Goal: Transaction & Acquisition: Subscribe to service/newsletter

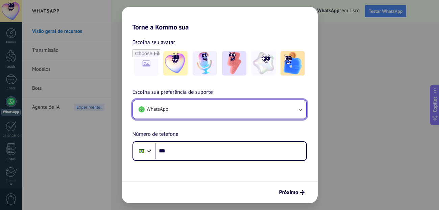
click at [267, 111] on button "WhatsApp" at bounding box center [219, 109] width 173 height 18
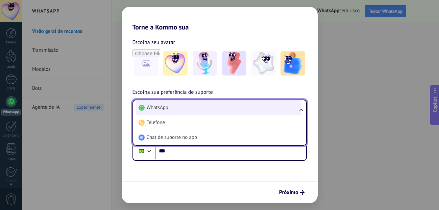
click at [274, 104] on li "WhatsApp" at bounding box center [218, 107] width 165 height 15
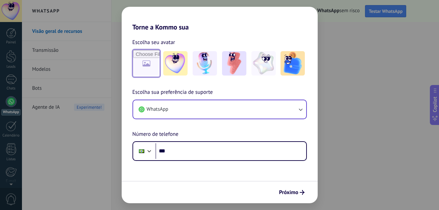
click at [157, 63] on input "file" at bounding box center [146, 63] width 26 height 26
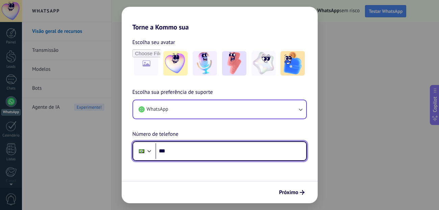
click at [181, 151] on input "***" at bounding box center [231, 151] width 151 height 16
click at [221, 153] on input "***" at bounding box center [231, 151] width 151 height 16
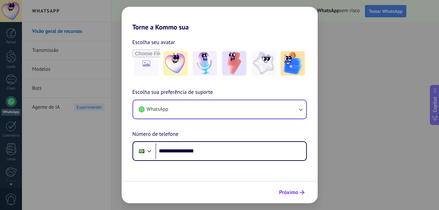
click at [299, 194] on span "Próximo" at bounding box center [291, 192] width 25 height 5
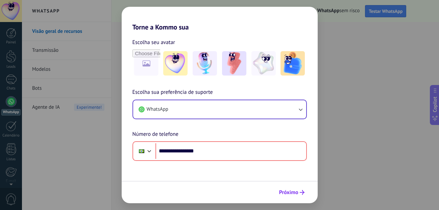
click at [288, 193] on span "Próximo" at bounding box center [288, 192] width 19 height 5
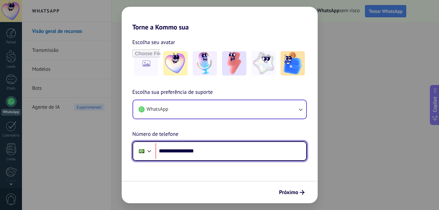
click at [180, 151] on input "**********" at bounding box center [231, 151] width 151 height 16
type input "**********"
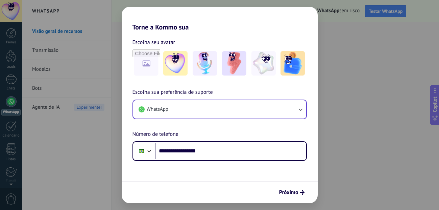
click at [285, 186] on div "Próximo" at bounding box center [220, 192] width 196 height 22
click at [290, 192] on span "Próximo" at bounding box center [288, 192] width 19 height 5
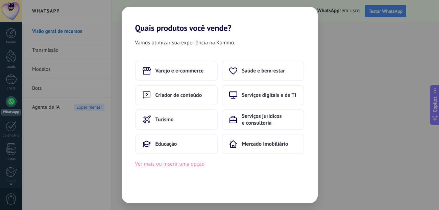
click at [179, 164] on button "Ver mais ou inserir uma opção" at bounding box center [170, 163] width 70 height 9
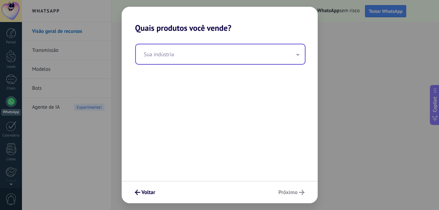
click at [206, 56] on input "text" at bounding box center [220, 54] width 169 height 20
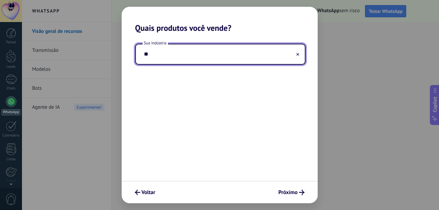
type input "*"
type input "******"
click at [292, 196] on button "Próximo" at bounding box center [292, 191] width 32 height 11
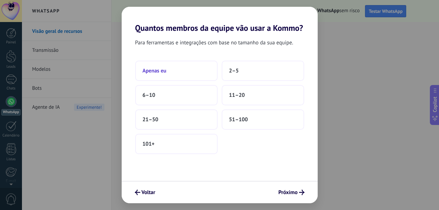
click at [201, 68] on button "Apenas eu" at bounding box center [176, 71] width 83 height 20
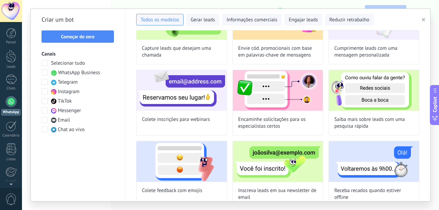
scroll to position [216, 0]
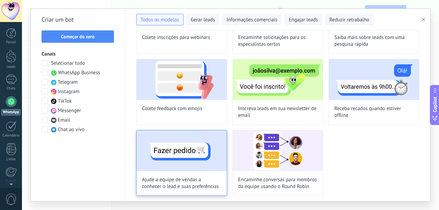
click at [199, 138] on img at bounding box center [182, 150] width 90 height 41
type input "**********"
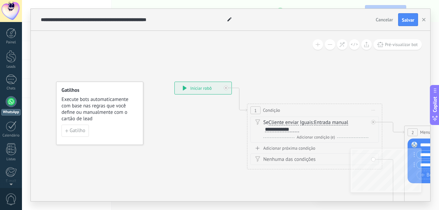
click at [377, 21] on span "Cancelar" at bounding box center [384, 20] width 17 height 6
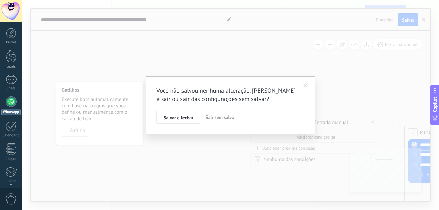
click at [214, 119] on span "Sair sem salvar" at bounding box center [221, 117] width 30 height 6
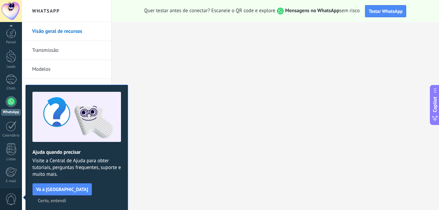
scroll to position [72, 0]
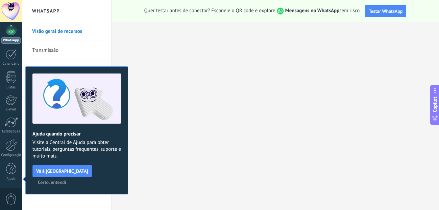
click at [66, 180] on span "Certo, entendi" at bounding box center [52, 182] width 28 height 5
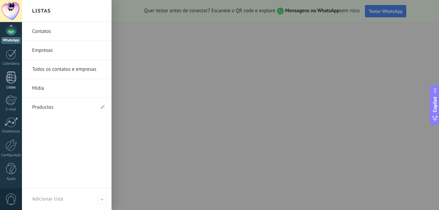
click at [15, 83] on div at bounding box center [11, 77] width 10 height 12
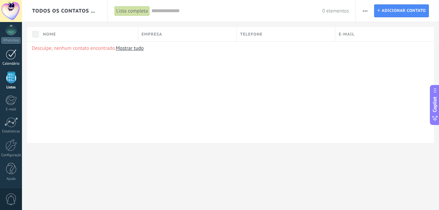
click at [15, 54] on div at bounding box center [11, 54] width 11 height 10
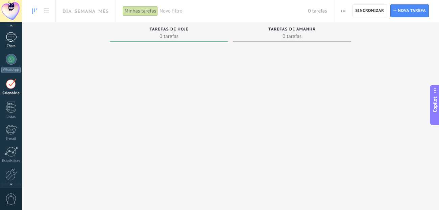
scroll to position [32, 0]
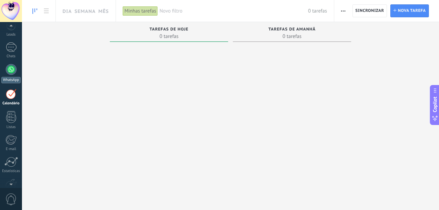
click at [10, 71] on div at bounding box center [11, 69] width 11 height 11
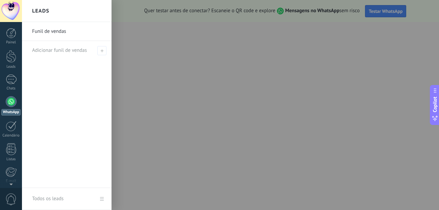
click at [52, 72] on div "Funil de vendas Adicionar funil de vendas" at bounding box center [67, 105] width 90 height 166
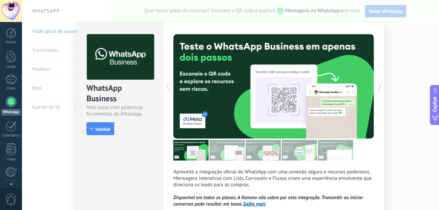
click at [105, 95] on div "WhatsApp Business" at bounding box center [120, 94] width 67 height 22
click at [95, 133] on button "Instalar" at bounding box center [101, 128] width 28 height 13
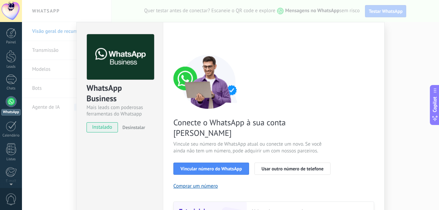
scroll to position [86, 0]
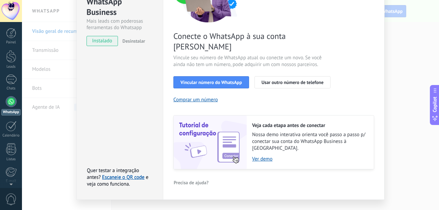
click at [194, 200] on div "WhatsApp Business Mais leads com poderosas ferramentas do Whatsapp instalado De…" at bounding box center [230, 105] width 417 height 210
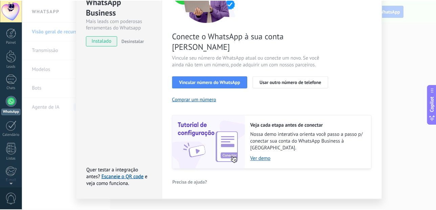
scroll to position [0, 0]
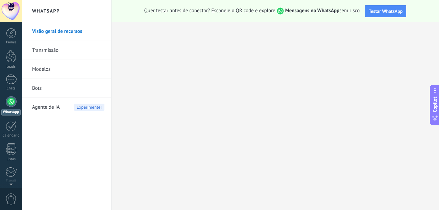
click at [84, 86] on link "Bots" at bounding box center [68, 88] width 72 height 19
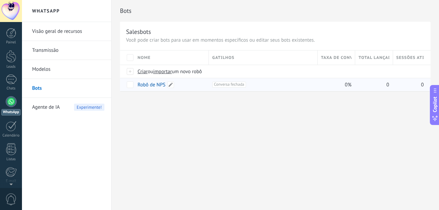
click at [145, 85] on link "Robô de NPS" at bounding box center [152, 84] width 28 height 6
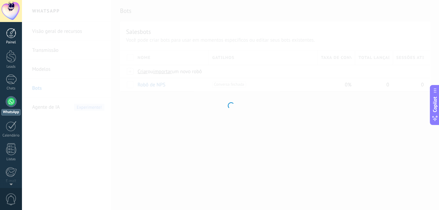
type input "**********"
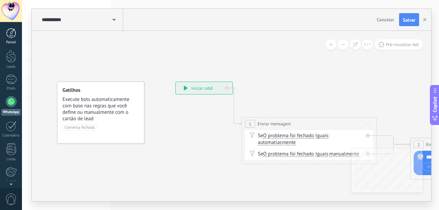
click at [16, 34] on div at bounding box center [11, 33] width 10 height 10
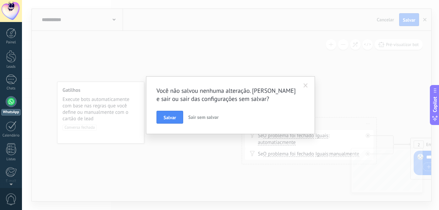
click at [201, 120] on span "Sair sem salvar" at bounding box center [203, 117] width 30 height 6
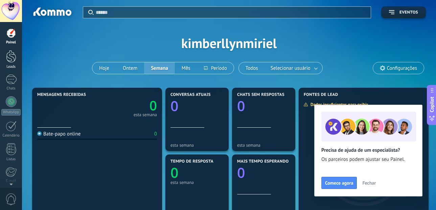
click at [15, 59] on div at bounding box center [11, 56] width 10 height 13
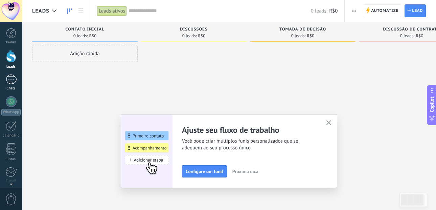
click at [17, 78] on link "Chats" at bounding box center [11, 82] width 22 height 16
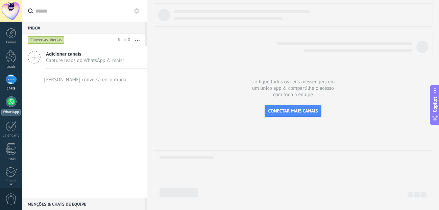
click at [11, 108] on link "WhatsApp" at bounding box center [11, 105] width 22 height 19
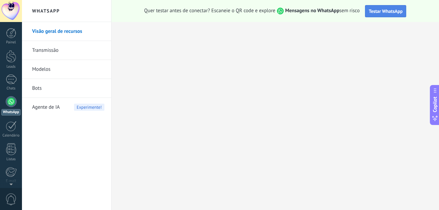
click at [383, 13] on span "Testar WhatsApp" at bounding box center [386, 11] width 34 height 6
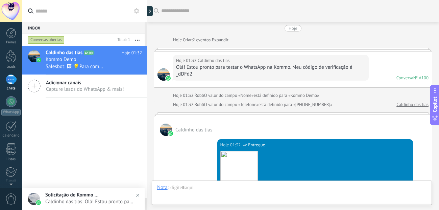
scroll to position [232, 0]
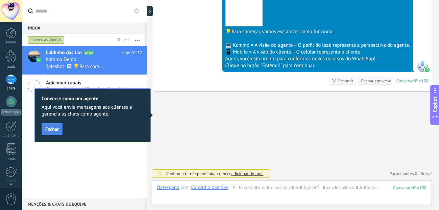
click at [54, 127] on span "Fechar" at bounding box center [52, 128] width 14 height 5
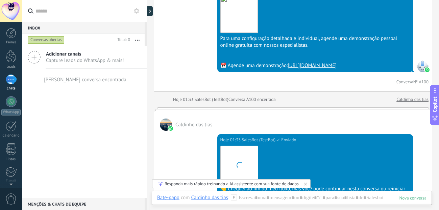
scroll to position [479, 0]
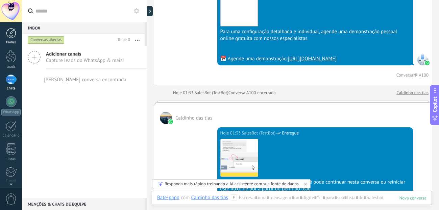
click at [11, 30] on div at bounding box center [11, 33] width 10 height 10
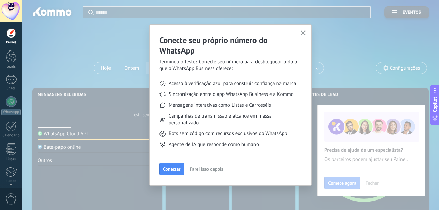
click at [305, 31] on use "button" at bounding box center [303, 32] width 5 height 5
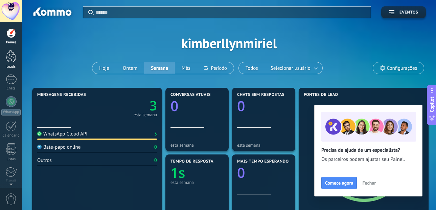
click at [8, 57] on div at bounding box center [11, 56] width 10 height 13
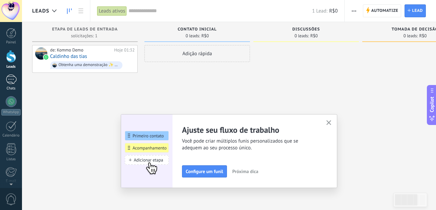
click at [13, 83] on div "1" at bounding box center [11, 79] width 11 height 10
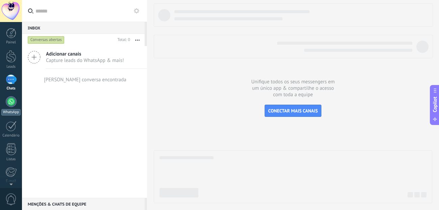
click at [13, 97] on div at bounding box center [11, 101] width 11 height 11
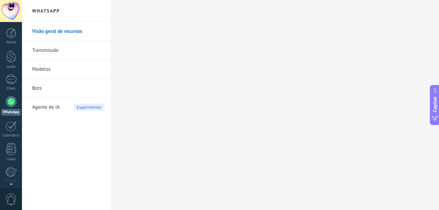
click at [63, 85] on link "Bots" at bounding box center [68, 88] width 72 height 19
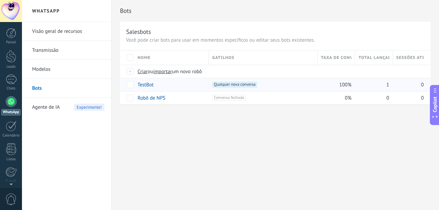
click at [141, 85] on link "TestBot" at bounding box center [146, 84] width 16 height 6
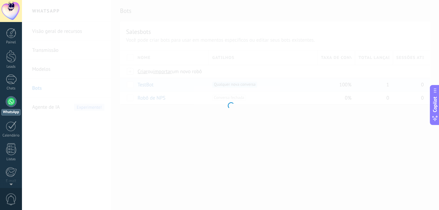
type input "*******"
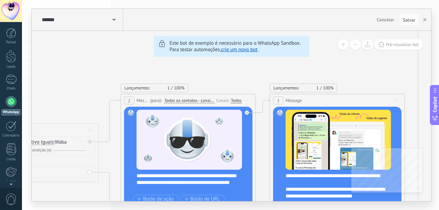
click at [15, 96] on link "WhatsApp" at bounding box center [11, 105] width 22 height 19
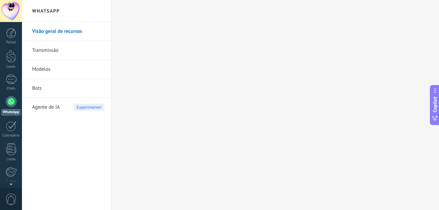
click at [52, 50] on link "Transmissão" at bounding box center [68, 50] width 72 height 19
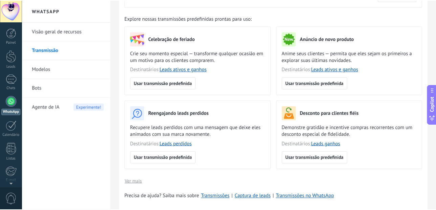
scroll to position [132, 0]
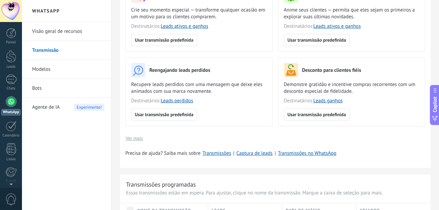
click at [84, 74] on link "Modelos" at bounding box center [68, 69] width 72 height 19
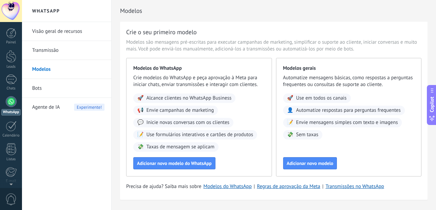
scroll to position [19, 0]
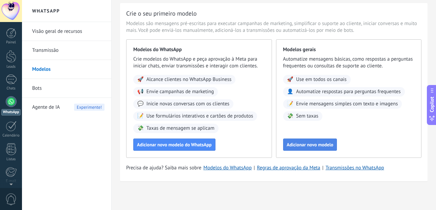
click at [312, 145] on span "Adicionar novo modelo" at bounding box center [310, 144] width 47 height 5
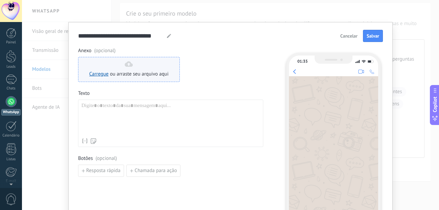
click at [170, 71] on div "Carregue ou arraste seu arquivo aqui [GEOGRAPHIC_DATA] para cá" at bounding box center [129, 69] width 102 height 25
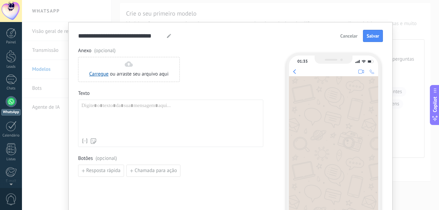
click at [177, 16] on div "**********" at bounding box center [230, 105] width 417 height 210
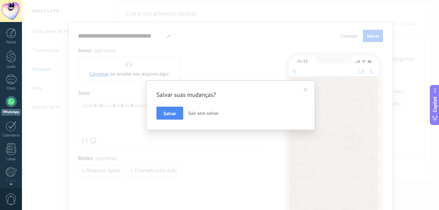
click at [208, 115] on span "Sair sem salvar" at bounding box center [203, 113] width 30 height 6
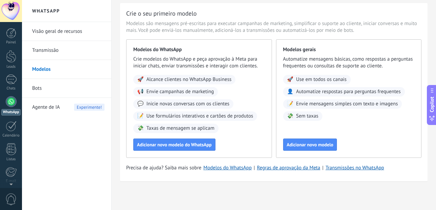
click at [208, 115] on span "Use formulários interativos e cartões de produtos" at bounding box center [199, 116] width 107 height 7
click at [197, 142] on span "Adicionar novo modelo do WhatsApp" at bounding box center [174, 144] width 75 height 5
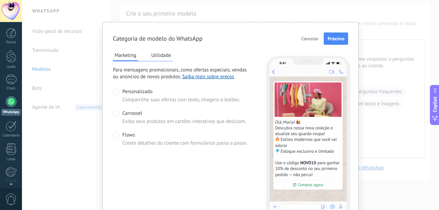
click at [307, 38] on span "Cancelar" at bounding box center [309, 38] width 17 height 5
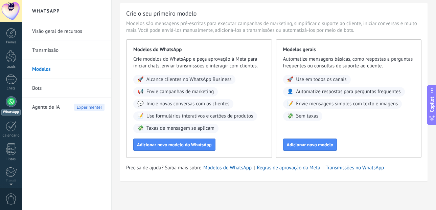
click at [8, 102] on div at bounding box center [11, 101] width 11 height 11
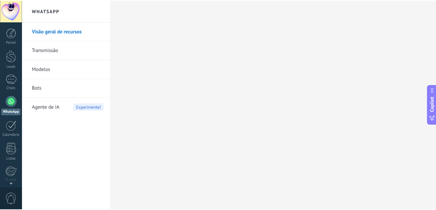
scroll to position [72, 0]
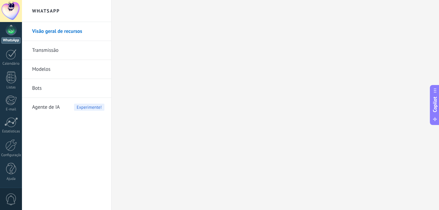
click at [8, 194] on span "0" at bounding box center [10, 199] width 11 height 12
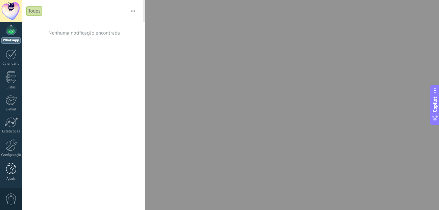
click at [11, 166] on div at bounding box center [11, 169] width 10 height 12
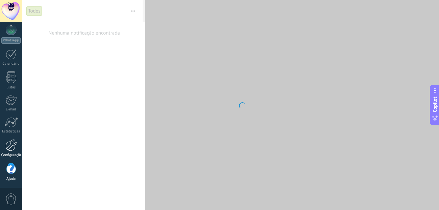
click at [8, 143] on div at bounding box center [10, 145] width 11 height 12
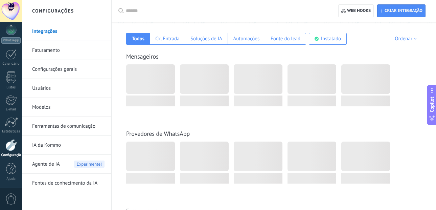
scroll to position [110, 0]
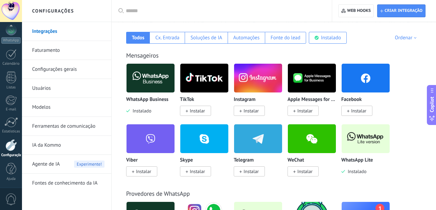
click at [146, 112] on span "Instalado" at bounding box center [140, 111] width 21 height 6
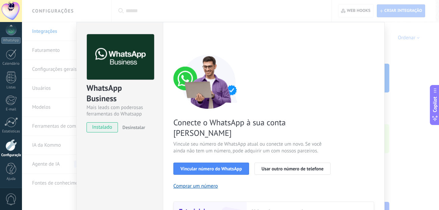
click at [127, 127] on span "Desinstalar" at bounding box center [133, 127] width 23 height 6
click at [96, 14] on div "WhatsApp Business Mais leads com poderosas ferramentas do Whatsapp instalado De…" at bounding box center [230, 105] width 417 height 210
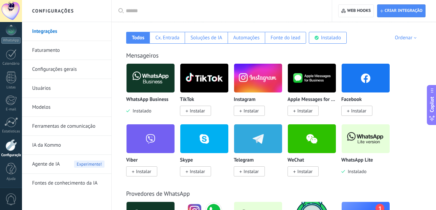
click at [79, 71] on link "Configurações gerais" at bounding box center [68, 69] width 72 height 19
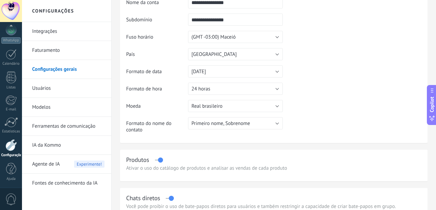
scroll to position [20, 0]
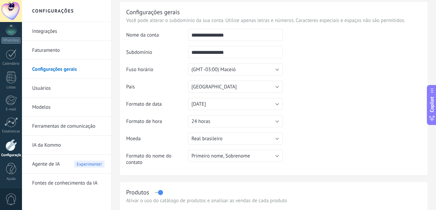
click at [90, 88] on link "Usuários" at bounding box center [68, 88] width 72 height 19
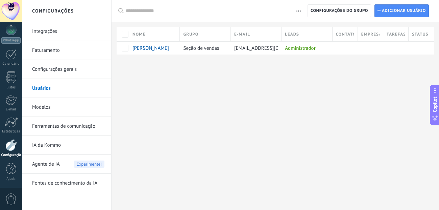
click at [85, 106] on link "Modelos" at bounding box center [68, 107] width 72 height 19
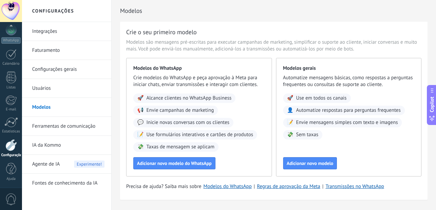
click at [83, 34] on link "Integrações" at bounding box center [68, 31] width 72 height 19
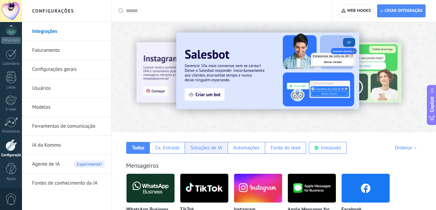
scroll to position [30, 0]
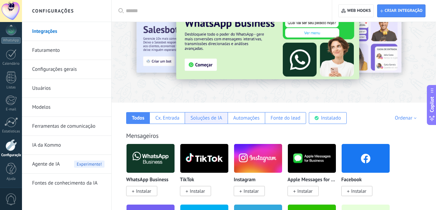
click at [222, 116] on div "Soluções de IA" at bounding box center [206, 118] width 43 height 12
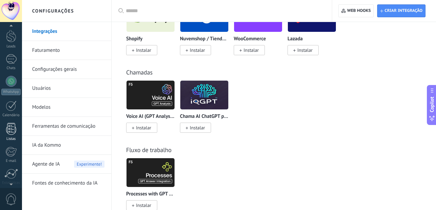
scroll to position [20, 0]
click at [8, 90] on div "WhatsApp" at bounding box center [10, 92] width 19 height 6
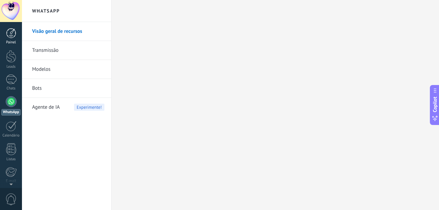
click at [11, 39] on link "Painel" at bounding box center [11, 36] width 22 height 17
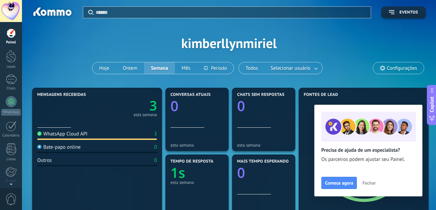
click at [397, 72] on span "Configurações" at bounding box center [398, 67] width 51 height 11
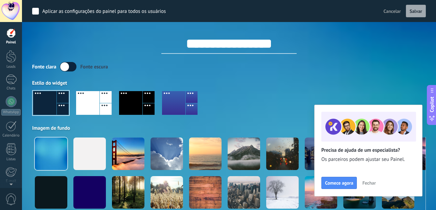
click at [392, 13] on span "Cancelar" at bounding box center [391, 11] width 17 height 6
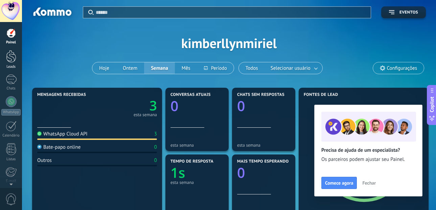
click at [14, 61] on div at bounding box center [11, 56] width 10 height 13
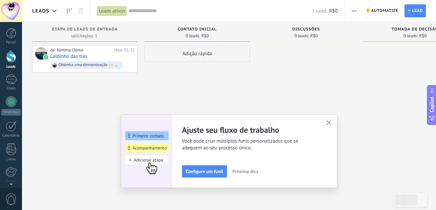
click at [176, 56] on div "Adição rápida" at bounding box center [197, 53] width 106 height 17
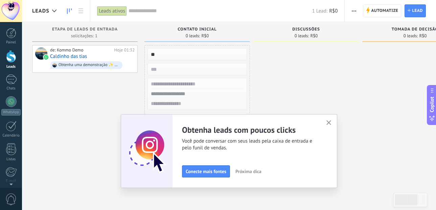
type input "**"
click at [334, 117] on div "Ajuste seu fluxo de trabalho Você pode criar múltiplos funis personalizados que…" at bounding box center [229, 151] width 216 height 74
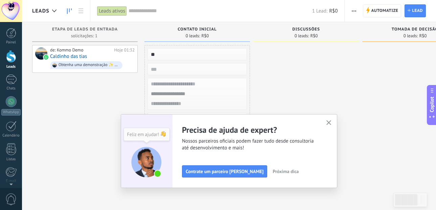
click at [333, 122] on button "button" at bounding box center [329, 122] width 8 height 9
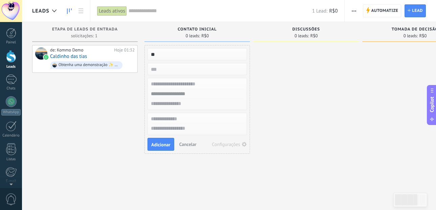
click at [184, 147] on button "Cancelar" at bounding box center [188, 144] width 23 height 10
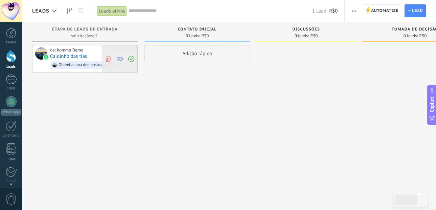
click at [109, 58] on use at bounding box center [108, 58] width 5 height 6
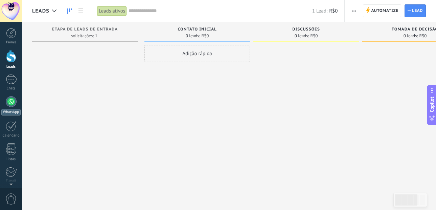
click at [17, 107] on link "WhatsApp" at bounding box center [11, 105] width 22 height 19
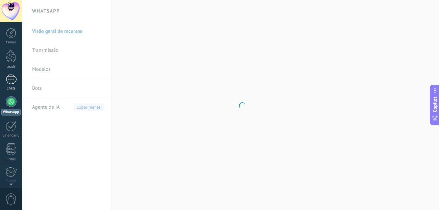
click at [15, 80] on div "1" at bounding box center [11, 79] width 11 height 10
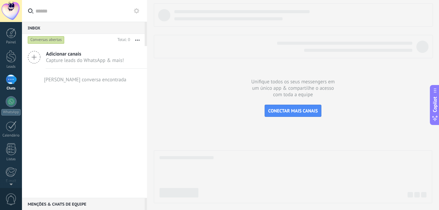
click at [139, 38] on button "button" at bounding box center [137, 40] width 15 height 12
click at [134, 16] on input "text" at bounding box center [89, 11] width 106 height 22
click at [135, 10] on use at bounding box center [136, 10] width 5 height 5
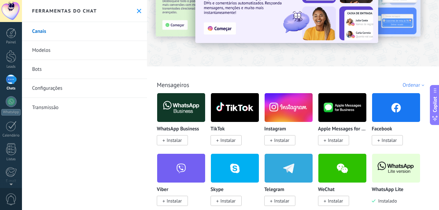
scroll to position [45, 0]
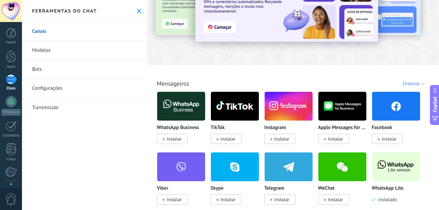
click at [113, 46] on link "Modelos" at bounding box center [84, 50] width 125 height 19
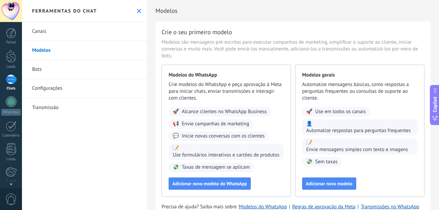
click at [323, 154] on div "🚀 Use em todos os canais 👤 Automatize respostas para perguntas frequentes 📝 Env…" at bounding box center [359, 137] width 115 height 60
click at [330, 186] on span "Adicionar novo modelo" at bounding box center [329, 183] width 47 height 5
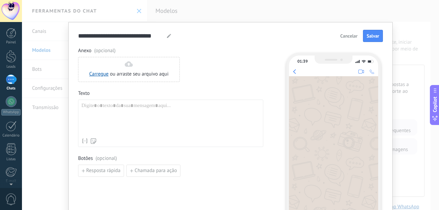
type input "**********"
click at [191, 118] on div at bounding box center [170, 118] width 179 height 32
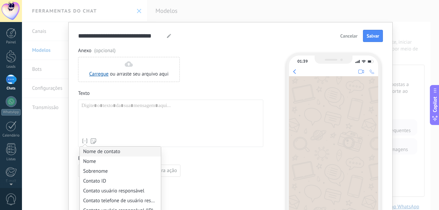
click at [86, 149] on li "Nome de contato" at bounding box center [120, 151] width 81 height 10
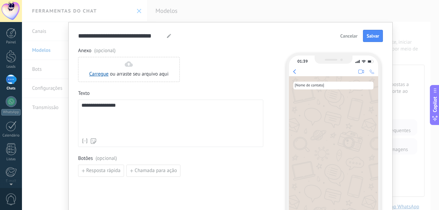
click at [126, 119] on div "**********" at bounding box center [170, 118] width 179 height 32
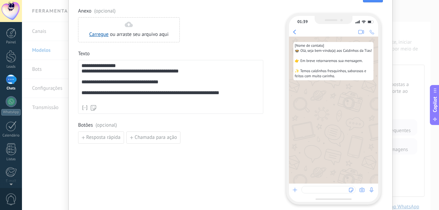
scroll to position [40, 0]
click at [111, 136] on span "Resposta rápida" at bounding box center [103, 137] width 34 height 5
click at [111, 137] on input at bounding box center [114, 136] width 72 height 11
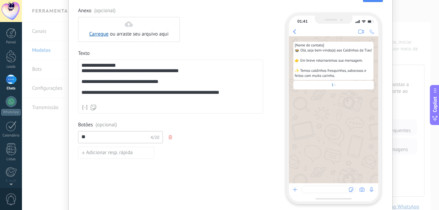
type input "*"
type input "**********"
click at [113, 152] on span "Adicionar resp. rápida" at bounding box center [109, 152] width 47 height 5
click at [113, 152] on input at bounding box center [114, 152] width 72 height 11
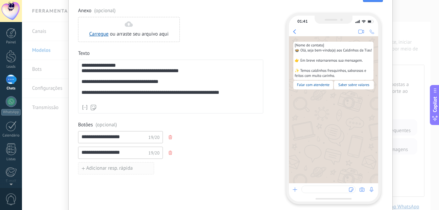
type input "**********"
click at [109, 172] on button "Adicionar resp. rápida" at bounding box center [116, 168] width 76 height 12
click at [112, 171] on input at bounding box center [114, 167] width 72 height 11
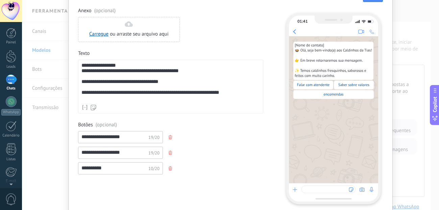
click at [81, 168] on input "**********" at bounding box center [114, 167] width 72 height 11
type input "**********"
click at [133, 150] on input "**********" at bounding box center [114, 152] width 72 height 11
type input "*"
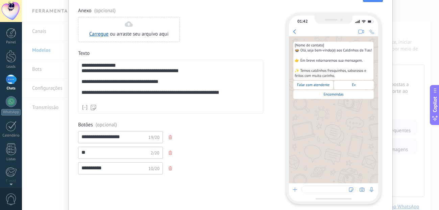
type input "*"
type input "*******"
click at [184, 132] on div "**********" at bounding box center [170, 137] width 185 height 12
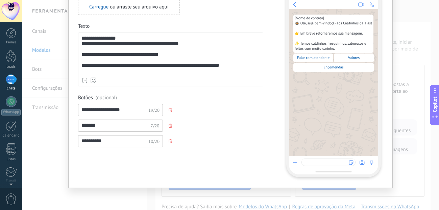
scroll to position [0, 0]
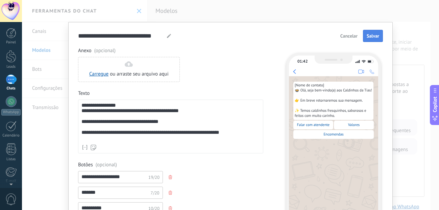
click at [378, 36] on button "Salvar" at bounding box center [373, 36] width 20 height 12
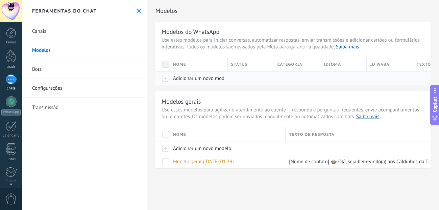
click at [265, 79] on div at bounding box center [249, 78] width 43 height 13
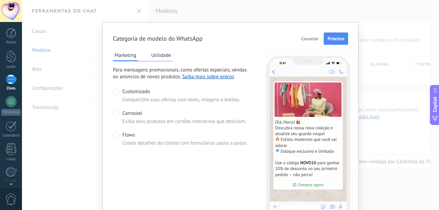
click at [369, 50] on div "Categoria de modelo do WhatsApp Cancelar Próximo Marketing Utilidade Para mensa…" at bounding box center [230, 105] width 417 height 210
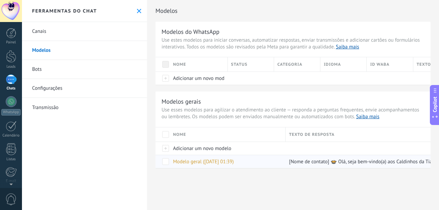
click at [165, 160] on span at bounding box center [165, 161] width 7 height 7
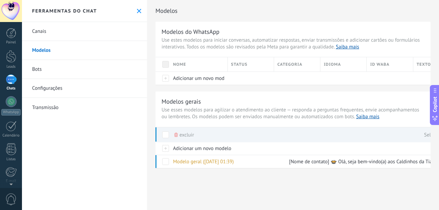
click at [178, 177] on div "Modelos Modelos do WhatsApp Use [PERSON_NAME] modelos para iniciar conversas, a…" at bounding box center [293, 91] width 292 height 182
click at [45, 74] on link "Bots" at bounding box center [84, 69] width 125 height 19
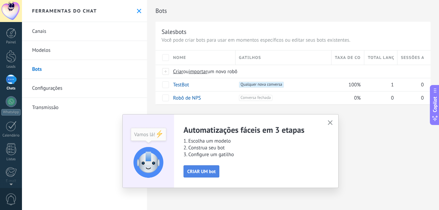
click at [210, 166] on button "CRIAR UM bot" at bounding box center [202, 171] width 36 height 12
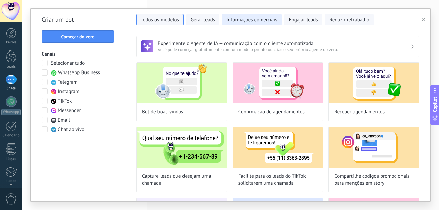
click at [250, 16] on button "Informações comerciais" at bounding box center [252, 19] width 60 height 11
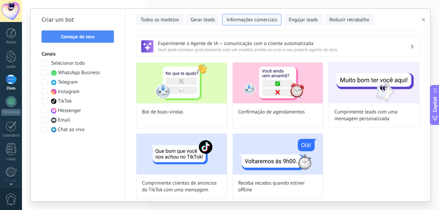
click at [116, 5] on div "**********" at bounding box center [230, 105] width 417 height 210
click at [427, 22] on button "button" at bounding box center [424, 20] width 11 height 8
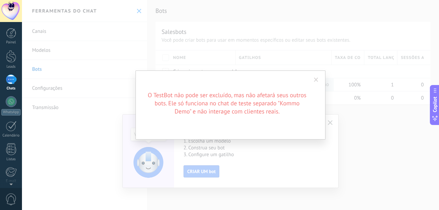
click at [312, 83] on span at bounding box center [316, 79] width 11 height 11
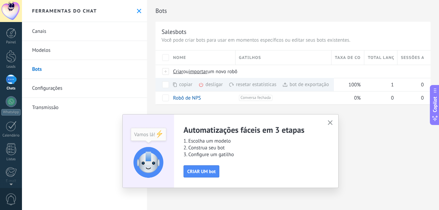
click at [105, 48] on link "Modelos" at bounding box center [84, 50] width 125 height 19
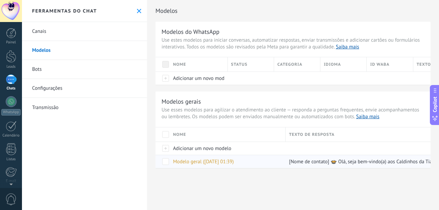
click at [165, 162] on span at bounding box center [165, 161] width 7 height 7
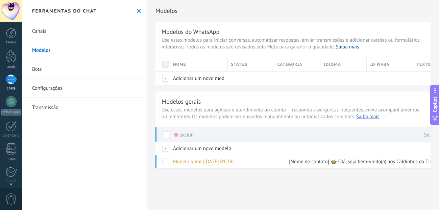
click at [95, 65] on link "Bots" at bounding box center [84, 69] width 125 height 19
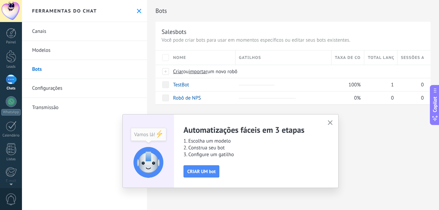
click at [332, 119] on button "button" at bounding box center [330, 122] width 8 height 9
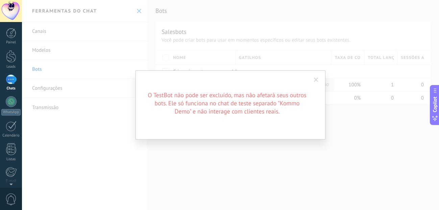
click at [199, 129] on div "O TestBot não pode ser excluído, mas não afetará seus outros bots. Ele só funci…" at bounding box center [231, 104] width 190 height 69
click at [200, 148] on div "O TestBot não pode ser excluído, mas não afetará seus outros bots. Ele só funci…" at bounding box center [230, 105] width 417 height 210
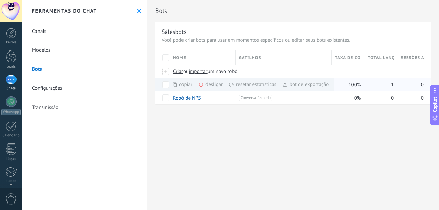
click at [289, 84] on div "bot de exportação mais" at bounding box center [306, 84] width 46 height 13
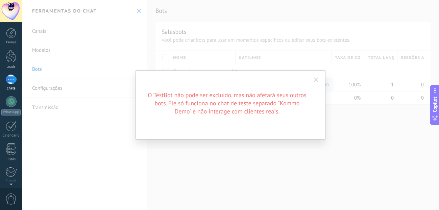
click at [219, 54] on div "O TestBot não pode ser excluído, mas não afetará seus outros bots. Ele só funci…" at bounding box center [230, 105] width 417 height 210
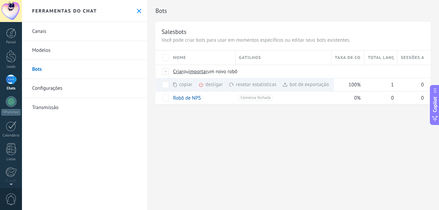
click at [136, 13] on button at bounding box center [139, 11] width 6 height 6
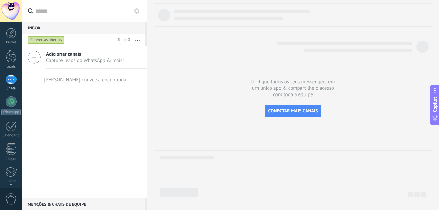
click at [54, 39] on div "Conversas abertas" at bounding box center [46, 40] width 37 height 8
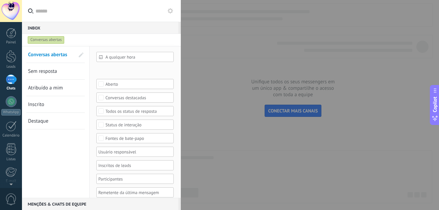
click at [54, 42] on div "Conversas abertas" at bounding box center [46, 40] width 37 height 8
click at [194, 44] on div at bounding box center [219, 105] width 439 height 210
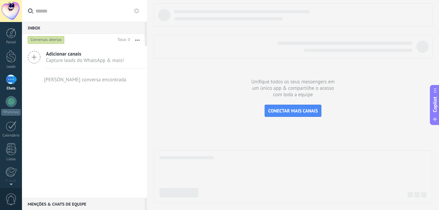
click at [87, 60] on span "Capture leads do WhatsApp & mais!" at bounding box center [85, 60] width 78 height 6
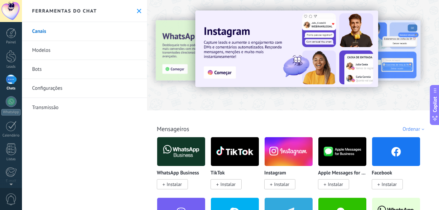
click at [105, 59] on link "Modelos" at bounding box center [84, 50] width 125 height 19
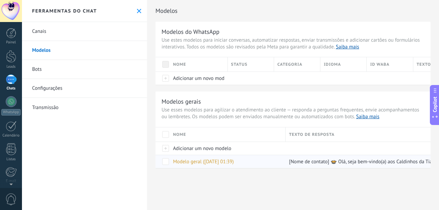
click at [196, 159] on span "Modelo geral ([DATE] 01:39)" at bounding box center [203, 161] width 61 height 6
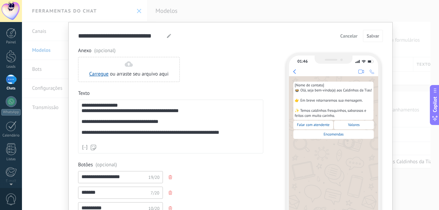
click at [261, 19] on div "**********" at bounding box center [230, 105] width 417 height 210
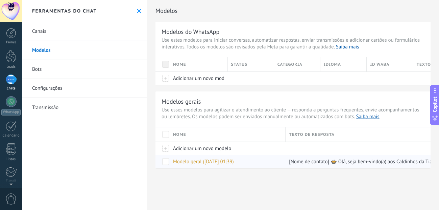
click at [164, 159] on span at bounding box center [165, 161] width 7 height 7
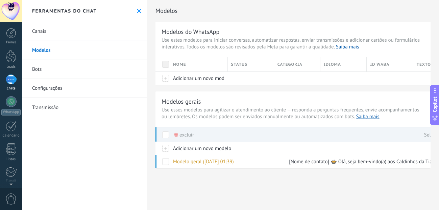
click at [137, 10] on icon at bounding box center [139, 11] width 4 height 4
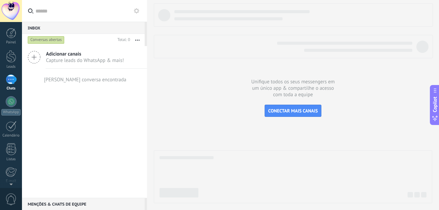
click at [36, 59] on icon at bounding box center [34, 57] width 13 height 13
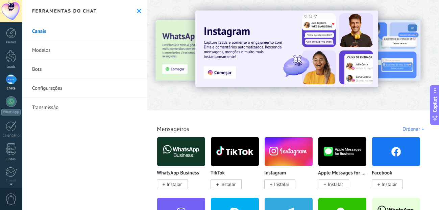
click at [141, 14] on div "Ferramentas do chat" at bounding box center [84, 11] width 125 height 22
click at [136, 12] on button at bounding box center [139, 11] width 6 height 6
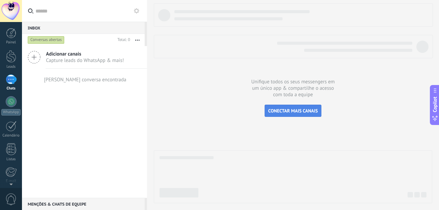
click at [303, 111] on span "CONECTAR MAIS CANAIS" at bounding box center [294, 111] width 50 height 6
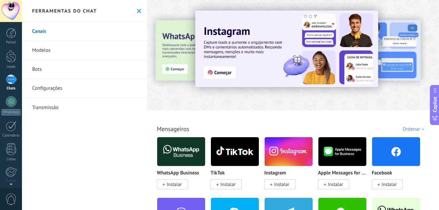
click at [174, 181] on span "Instalar" at bounding box center [174, 184] width 15 height 6
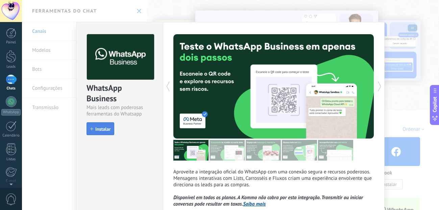
click at [104, 127] on span "Instalar" at bounding box center [102, 128] width 15 height 5
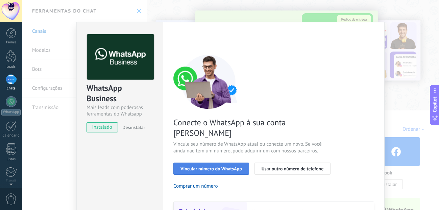
click at [228, 162] on button "Vincular número do WhatsApp" at bounding box center [211, 168] width 76 height 12
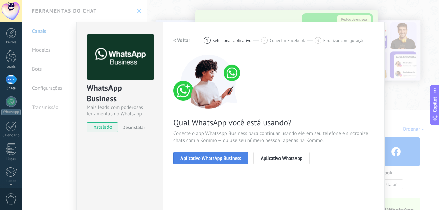
click at [228, 156] on span "Aplicativo WhatsApp Business" at bounding box center [211, 158] width 61 height 5
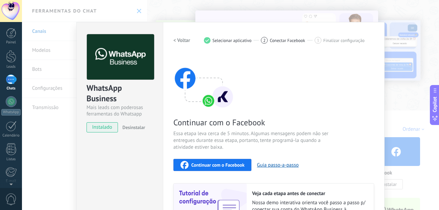
click at [253, 20] on div "WhatsApp Business Mais leads com poderosas ferramentas do Whatsapp instalado De…" at bounding box center [230, 105] width 417 height 210
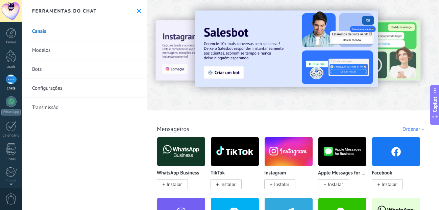
click at [172, 184] on span "Instalar" at bounding box center [174, 184] width 15 height 6
click at [180, 165] on img at bounding box center [181, 151] width 48 height 33
click at [182, 143] on img at bounding box center [181, 151] width 48 height 33
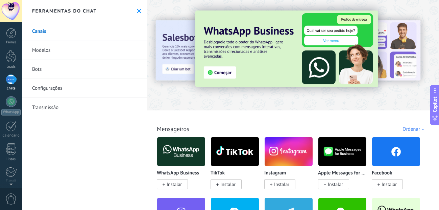
click at [176, 156] on img at bounding box center [181, 151] width 48 height 33
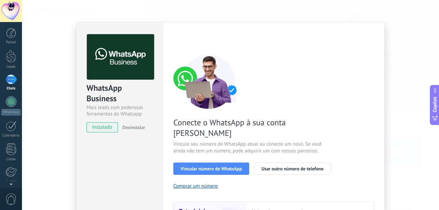
click at [374, 108] on div "Configurações Autorização Esta aba registra os usuários que permitiram acesso à…" at bounding box center [274, 154] width 222 height 264
click at [399, 109] on div "WhatsApp Business Mais leads com poderosas ferramentas do Whatsapp instalado De…" at bounding box center [230, 105] width 417 height 210
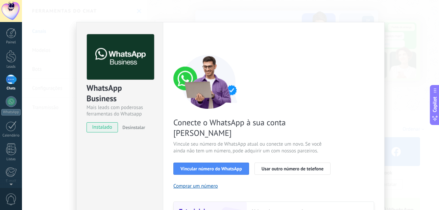
click at [399, 109] on div "WhatsApp Business Mais leads com poderosas ferramentas do Whatsapp instalado De…" at bounding box center [230, 105] width 417 height 210
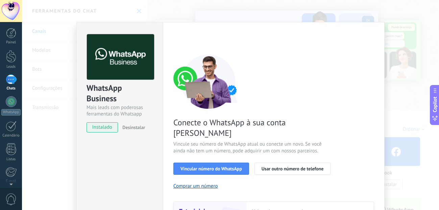
click at [399, 109] on div at bounding box center [230, 105] width 417 height 210
click at [399, 109] on div "WhatsApp Business Mais leads com poderosas ferramentas do Whatsapp instalado De…" at bounding box center [230, 105] width 417 height 210
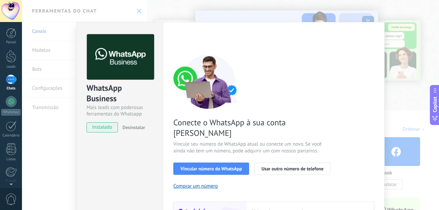
click at [399, 109] on div at bounding box center [230, 105] width 417 height 210
click at [399, 109] on div "WhatsApp Business Mais leads com poderosas ferramentas do Whatsapp instalado De…" at bounding box center [230, 105] width 417 height 210
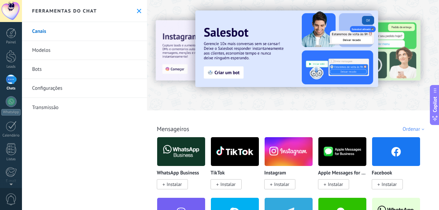
click at [399, 109] on div at bounding box center [230, 105] width 417 height 210
click at [14, 101] on div at bounding box center [11, 101] width 11 height 11
